Goal: Task Accomplishment & Management: Complete application form

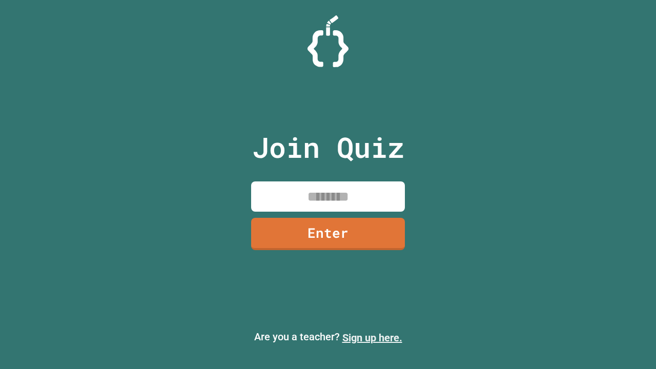
click at [372, 338] on link "Sign up here." at bounding box center [372, 338] width 60 height 12
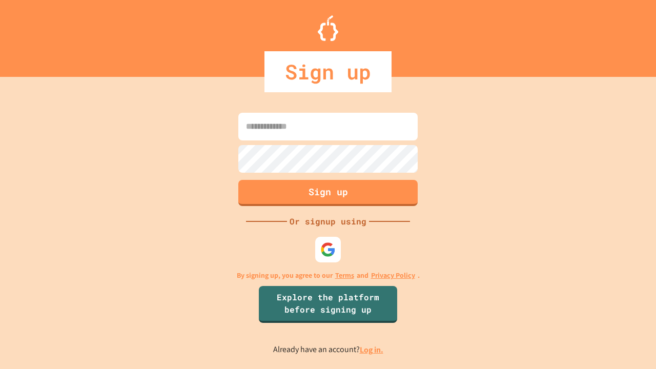
click at [372, 349] on link "Log in." at bounding box center [372, 349] width 24 height 11
